Goal: Navigation & Orientation: Go to known website

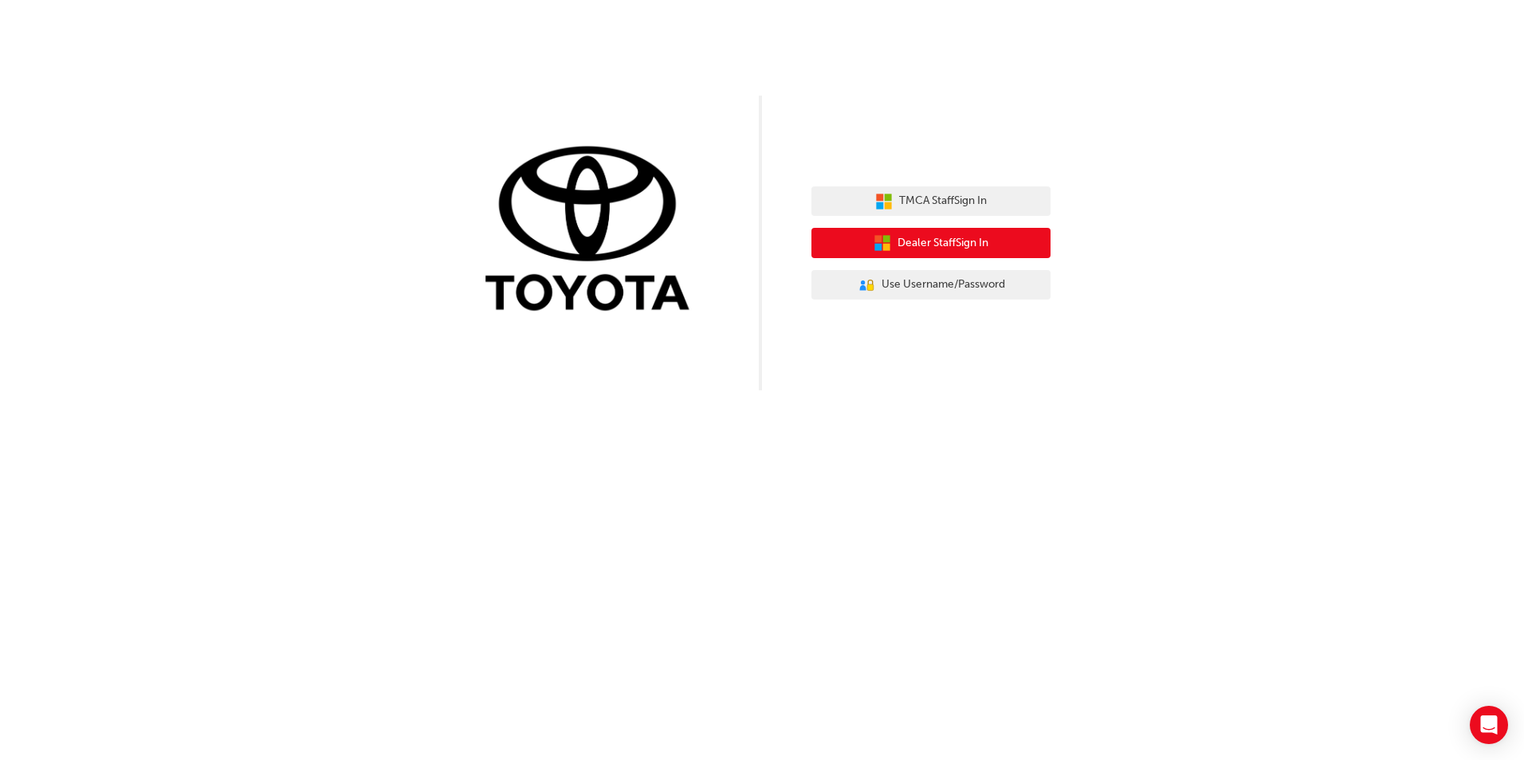
click at [938, 245] on span "Dealer Staff Sign In" at bounding box center [942, 243] width 91 height 18
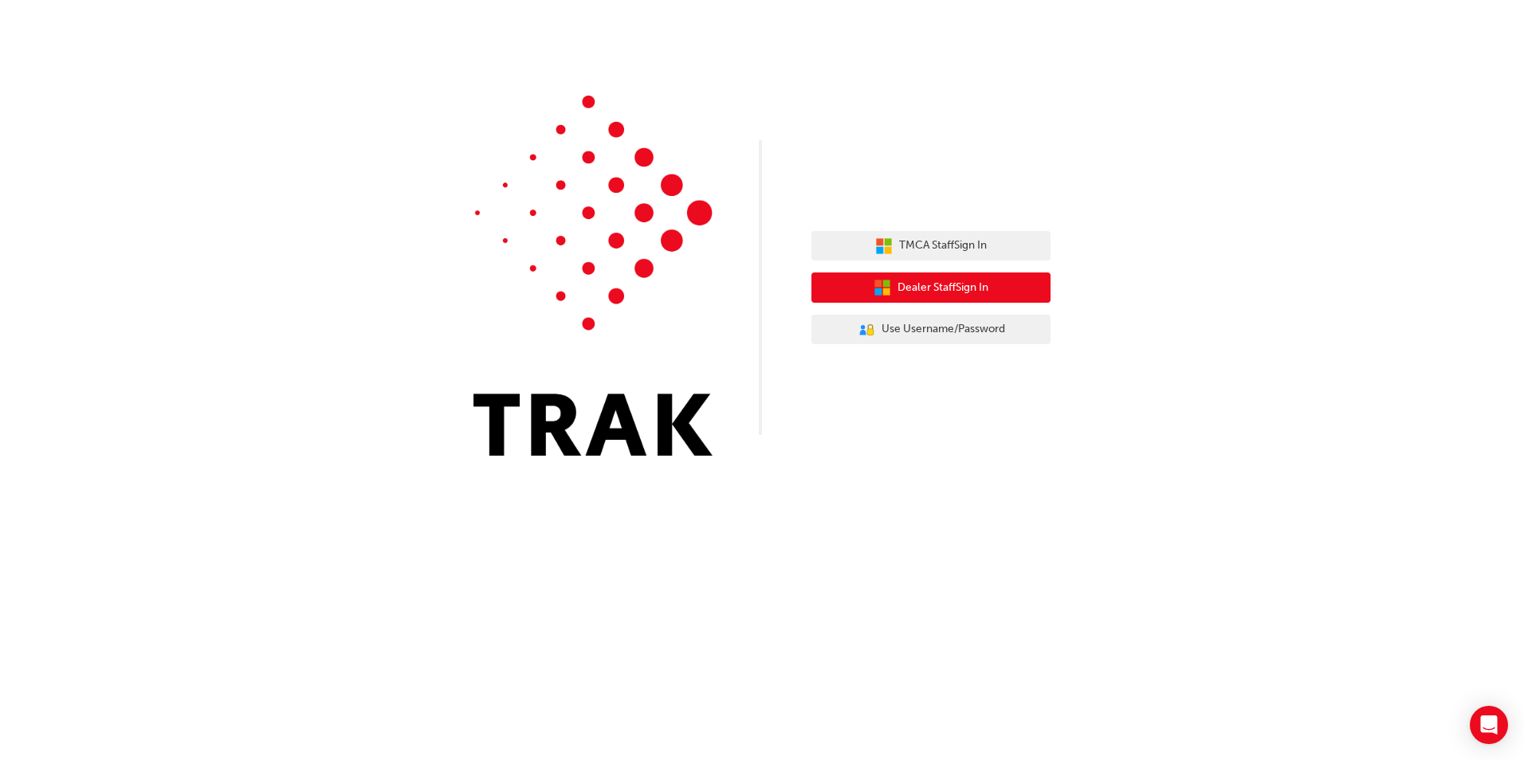
click at [972, 292] on span "Dealer Staff Sign In" at bounding box center [942, 288] width 91 height 18
